Goal: Browse casually: Explore the website without a specific task or goal

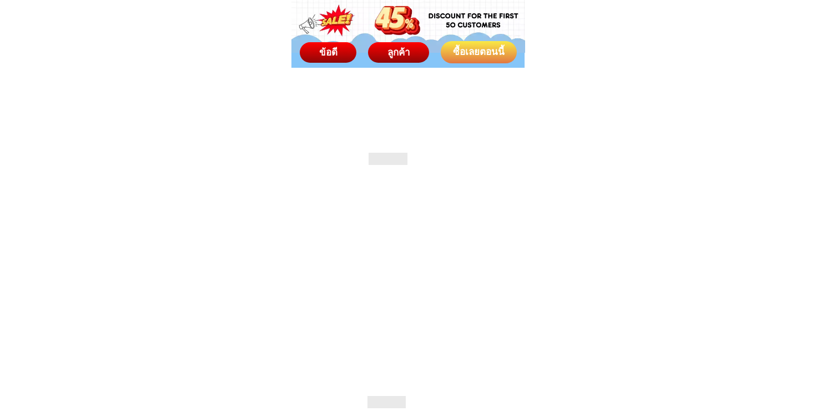
scroll to position [7564, 0]
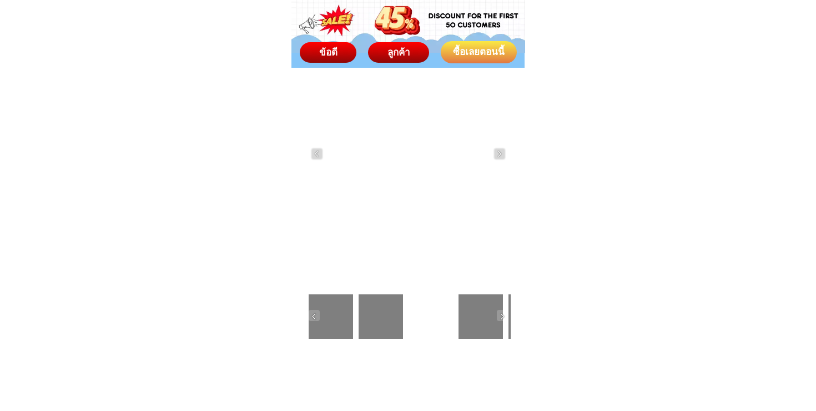
scroll to position [2337, 0]
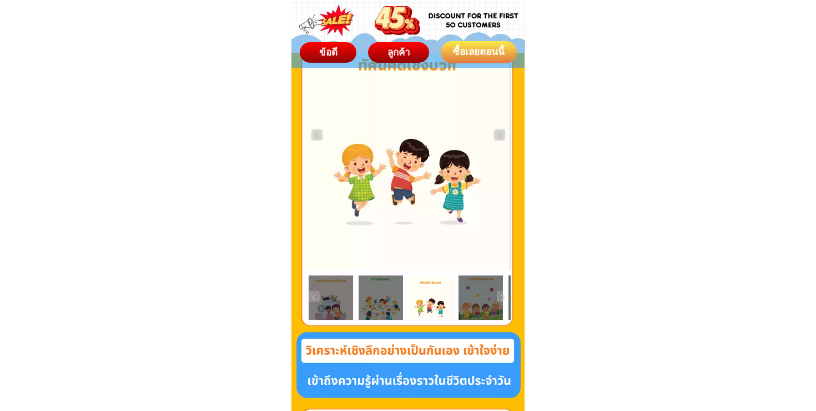
click at [480, 295] on div at bounding box center [480, 297] width 44 height 44
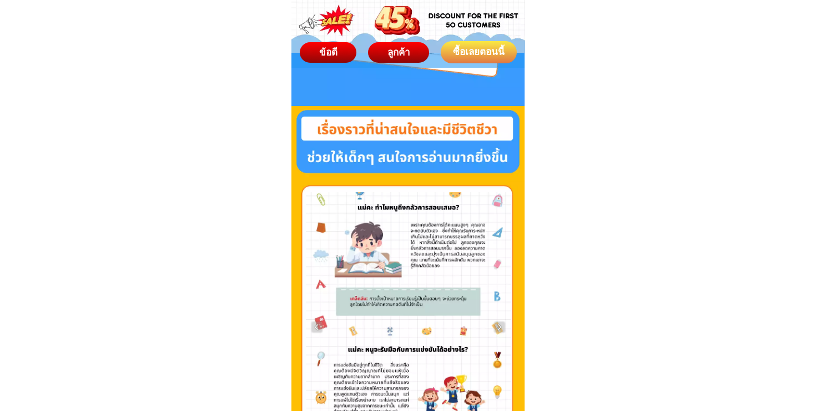
scroll to position [1735, 0]
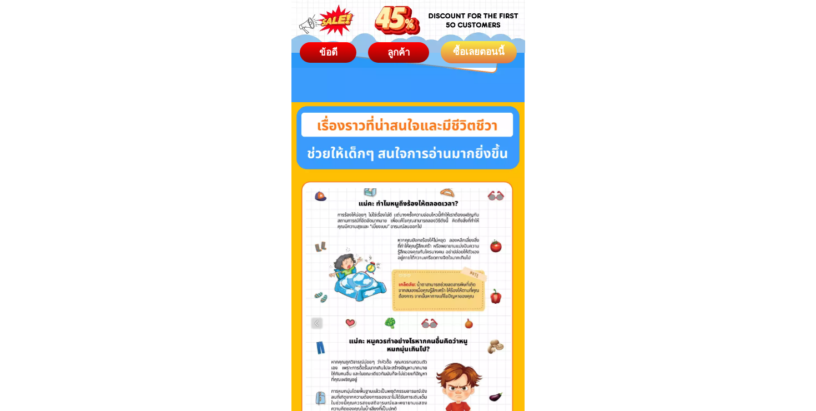
click at [395, 290] on div at bounding box center [408, 323] width 205 height 270
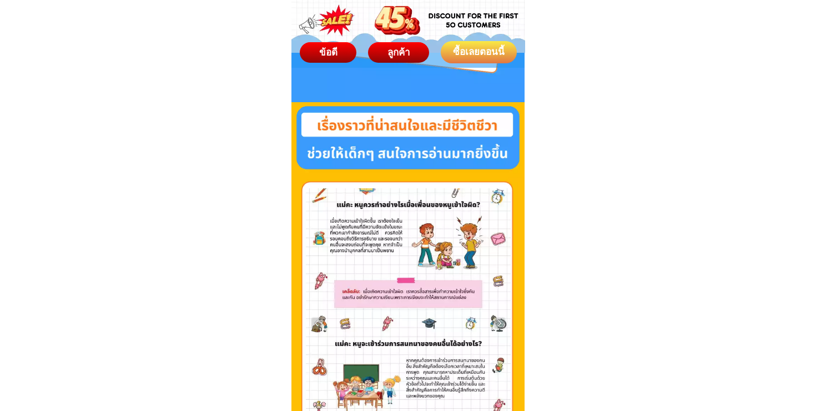
click at [403, 296] on div at bounding box center [408, 323] width 205 height 270
drag, startPoint x: 403, startPoint y: 296, endPoint x: 430, endPoint y: 299, distance: 27.4
click at [432, 300] on div at bounding box center [408, 323] width 205 height 270
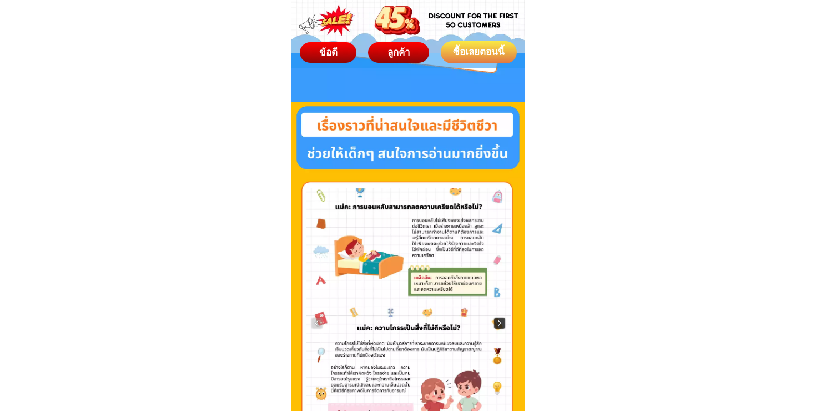
click at [497, 322] on img at bounding box center [499, 322] width 11 height 11
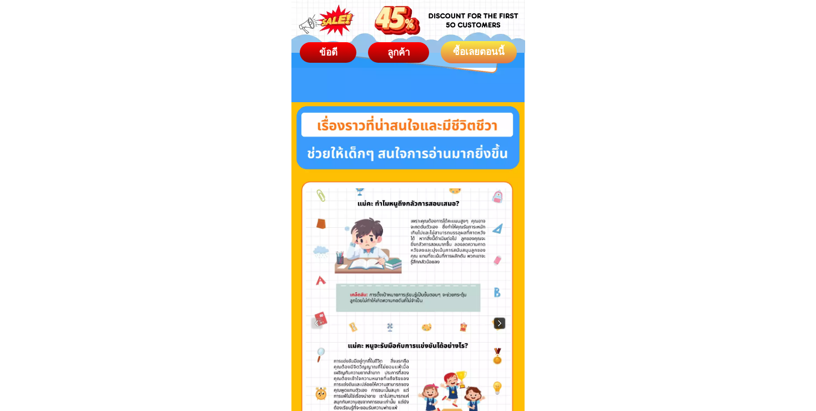
click at [497, 322] on img at bounding box center [499, 322] width 11 height 11
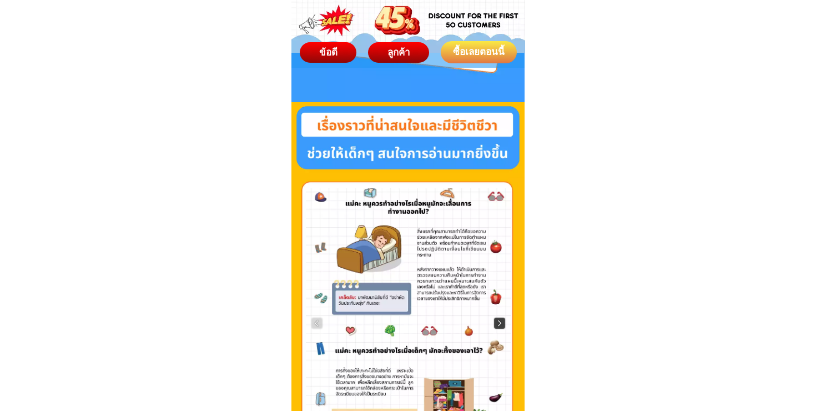
click at [497, 322] on img at bounding box center [499, 322] width 11 height 11
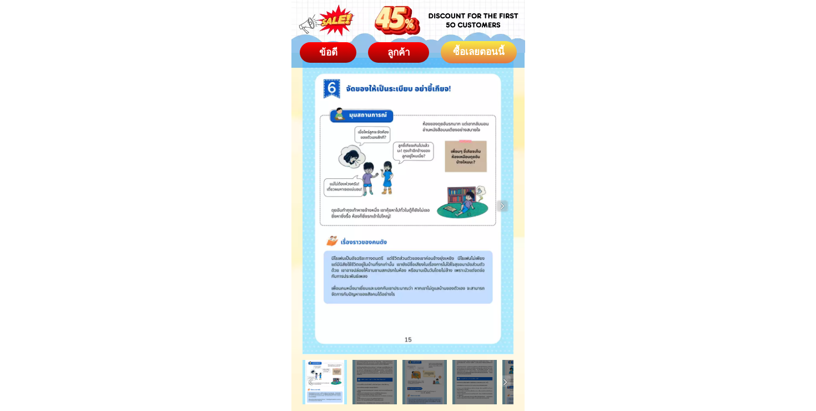
scroll to position [4316, 0]
